Goal: Find contact information: Find contact information

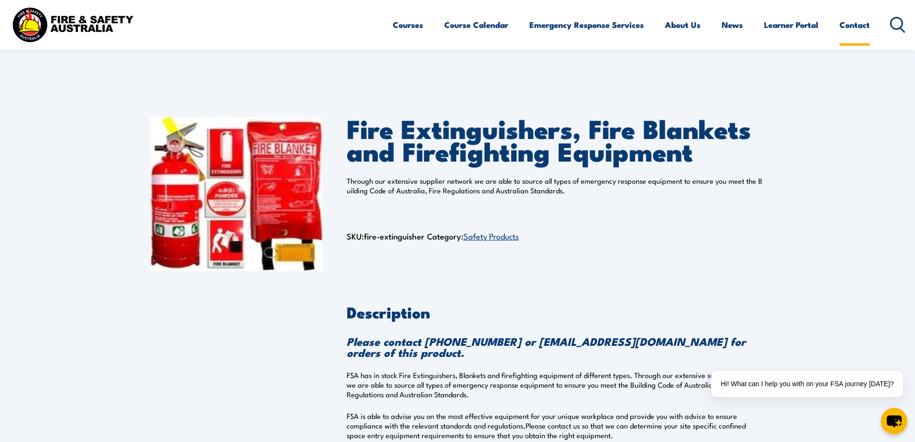
click at [850, 25] on link "Contact" at bounding box center [855, 24] width 30 height 25
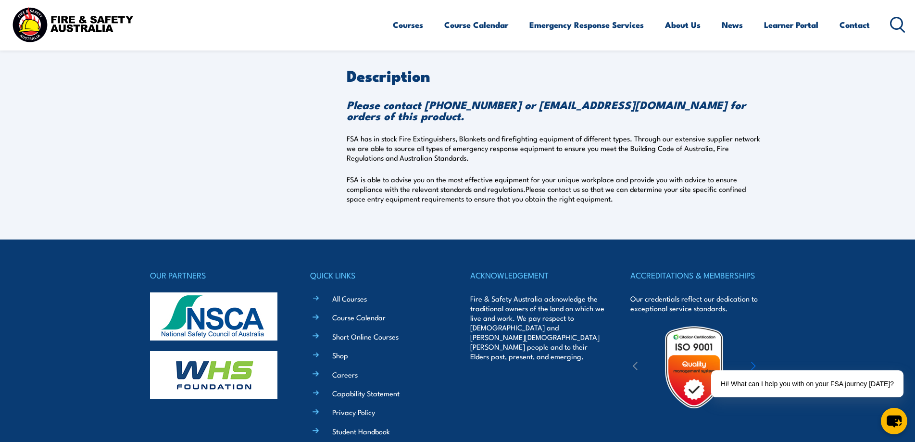
scroll to position [360, 0]
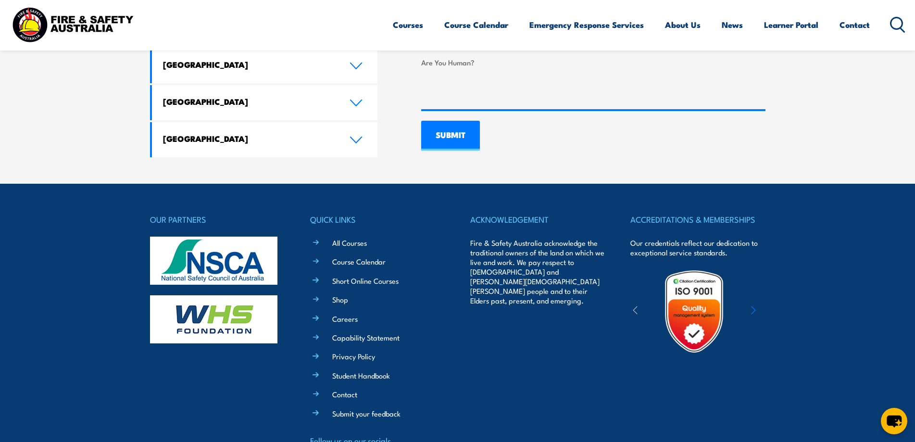
scroll to position [721, 0]
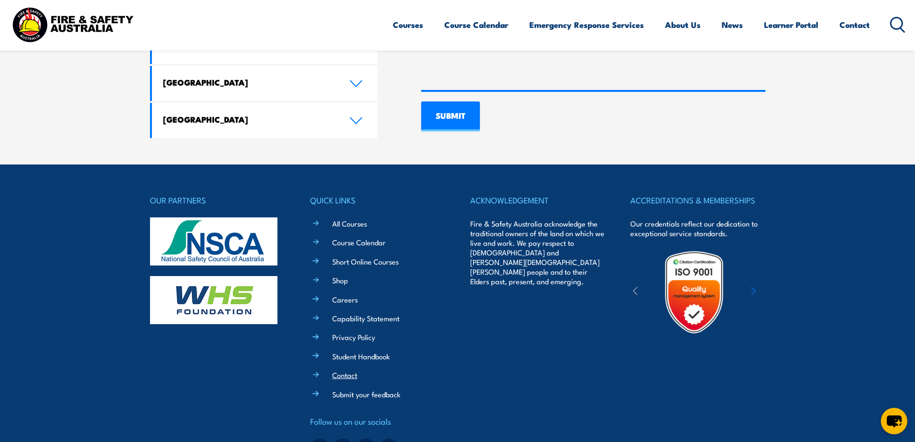
click at [345, 373] on link "Contact" at bounding box center [344, 375] width 25 height 10
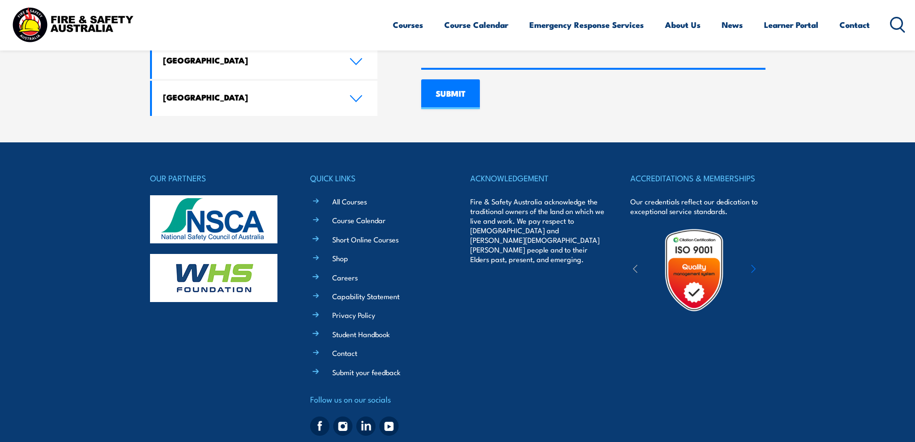
scroll to position [763, 0]
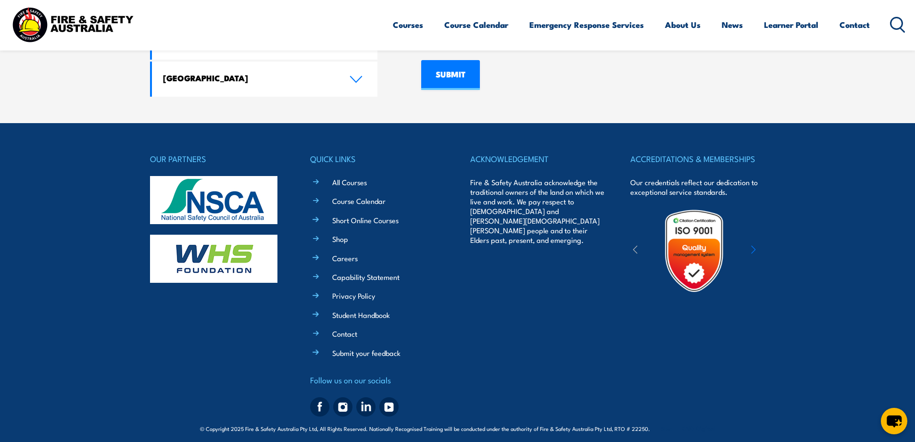
click at [110, 243] on footer "OUR PARTNERS QUICK LINKS All Courses Course Calendar Short Online Courses Shop …" at bounding box center [457, 286] width 915 height 326
click at [0, 255] on footer "OUR PARTNERS QUICK LINKS All Courses Course Calendar Short Online Courses Shop …" at bounding box center [457, 286] width 915 height 326
click at [346, 331] on link "Contact" at bounding box center [344, 334] width 25 height 10
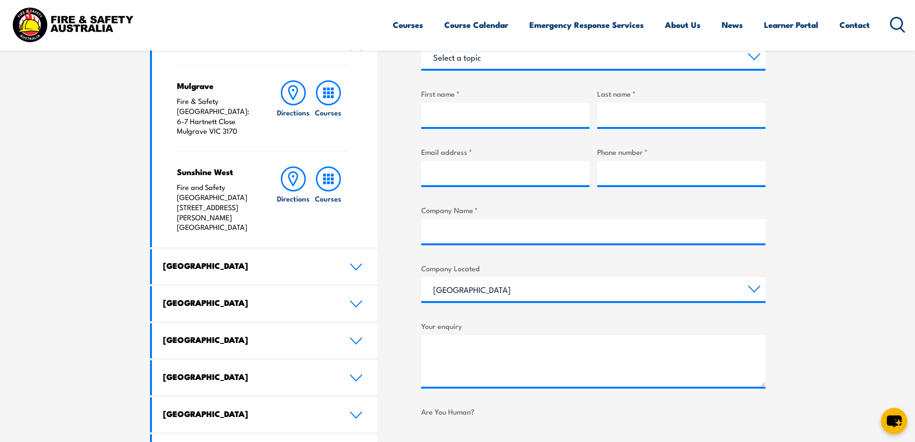
scroll to position [385, 0]
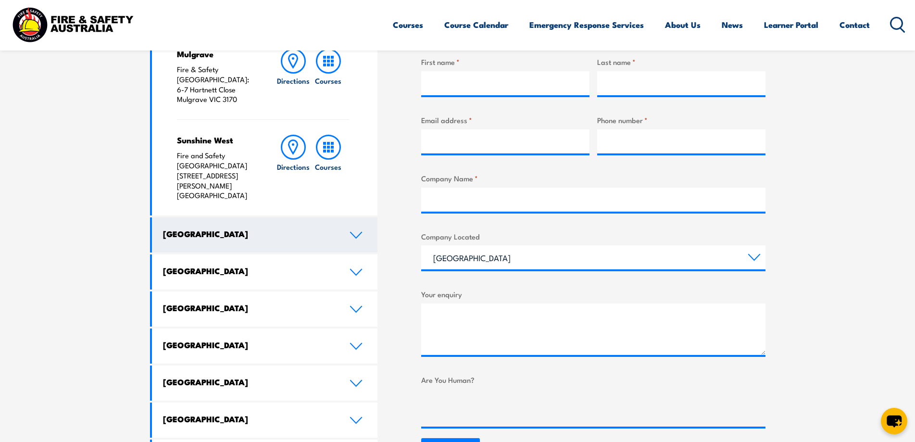
click at [286, 228] on h4 "[GEOGRAPHIC_DATA]" at bounding box center [249, 233] width 172 height 11
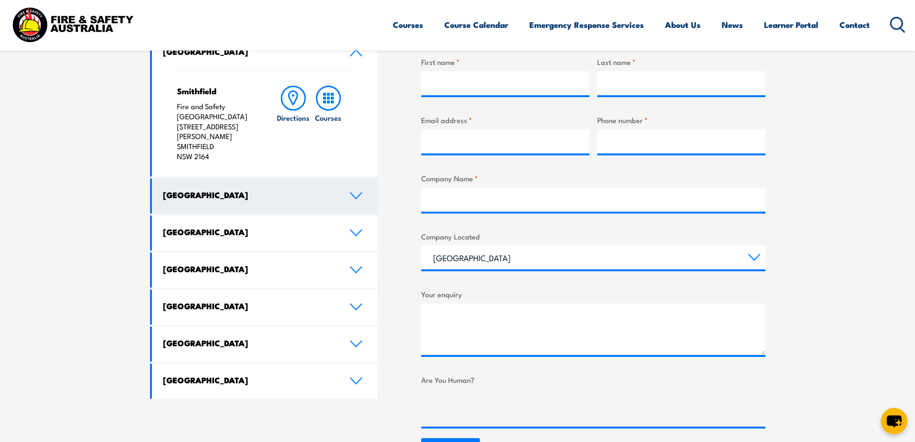
click at [304, 190] on h4 "[GEOGRAPHIC_DATA]" at bounding box center [249, 195] width 172 height 11
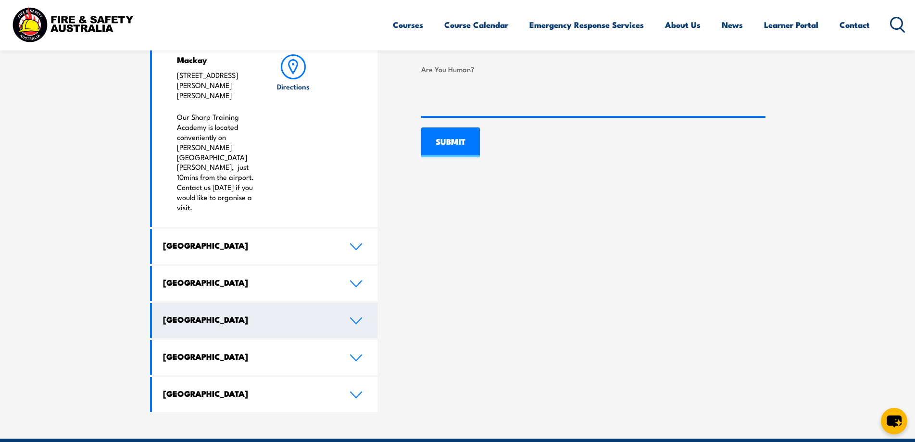
scroll to position [818, 0]
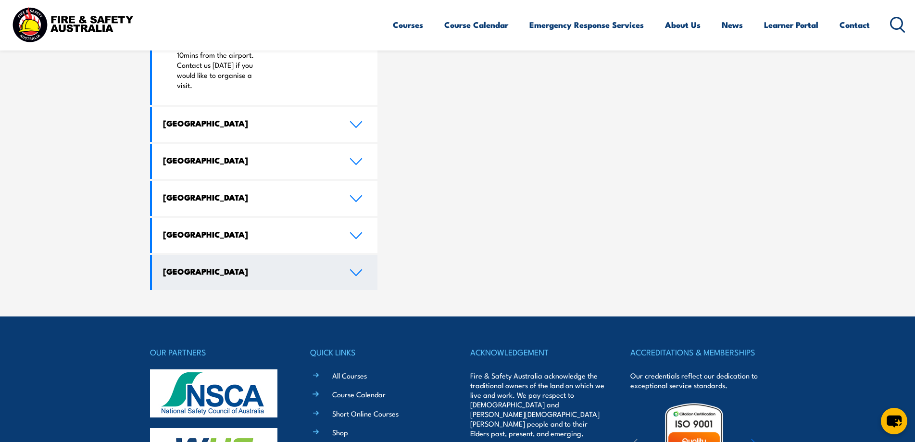
click at [292, 255] on link "[GEOGRAPHIC_DATA]" at bounding box center [265, 272] width 226 height 35
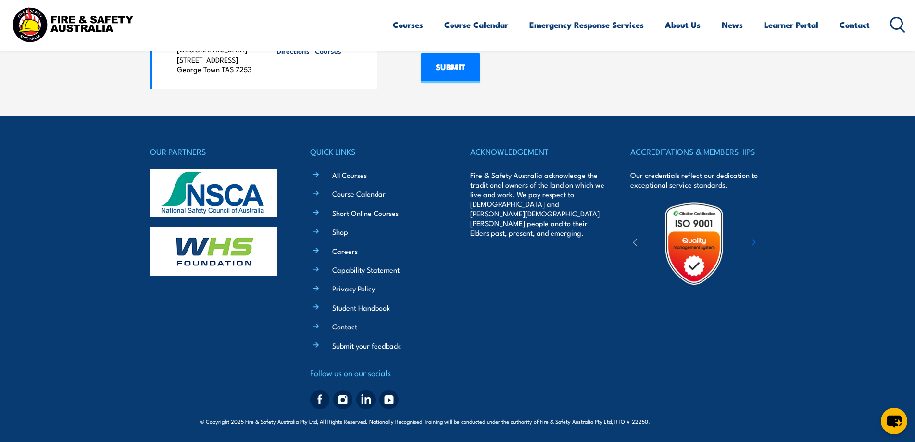
scroll to position [770, 0]
